Goal: Transaction & Acquisition: Purchase product/service

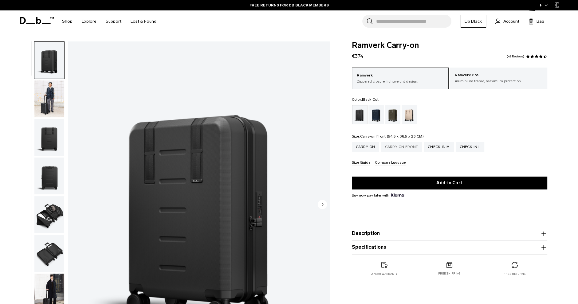
click at [396, 148] on div "Carry-on Front" at bounding box center [401, 147] width 41 height 10
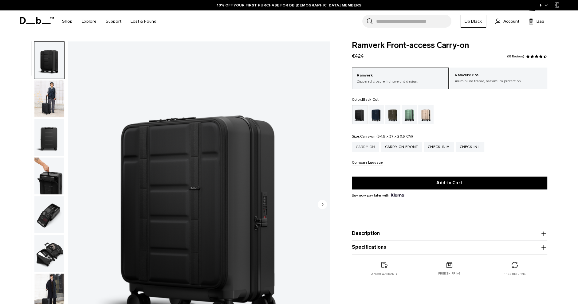
click at [362, 147] on div "Carry-on" at bounding box center [365, 147] width 27 height 10
